Goal: Task Accomplishment & Management: Use online tool/utility

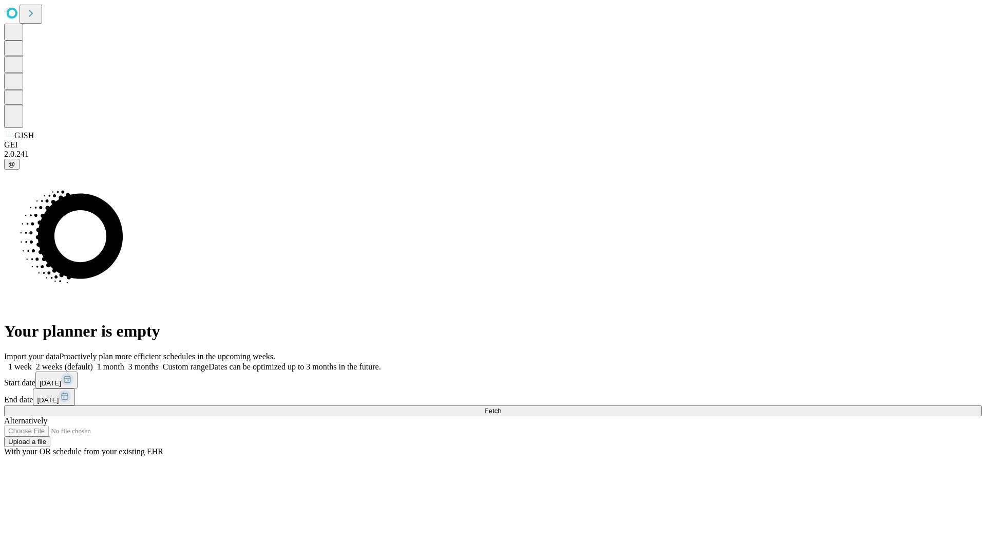
click at [501, 407] on span "Fetch" at bounding box center [493, 411] width 17 height 8
